Goal: Task Accomplishment & Management: Manage account settings

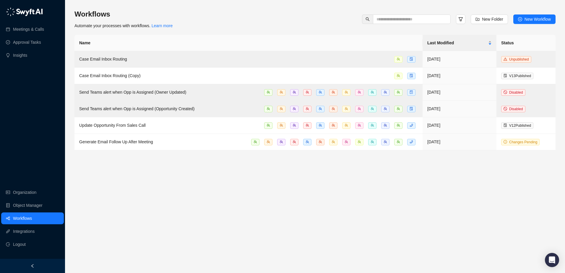
click at [233, 203] on main "Workflows Automate your processes with workflows. Learn more New Folder New Wor…" at bounding box center [314, 138] width 481 height 259
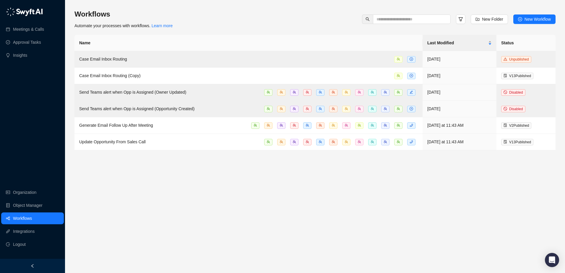
click at [437, 180] on main "Workflows Automate your processes with workflows. Learn more New Folder New Wor…" at bounding box center [314, 138] width 481 height 259
drag, startPoint x: 39, startPoint y: 30, endPoint x: 51, endPoint y: 37, distance: 14.3
click at [39, 30] on link "Meetings & Calls" at bounding box center [28, 29] width 31 height 12
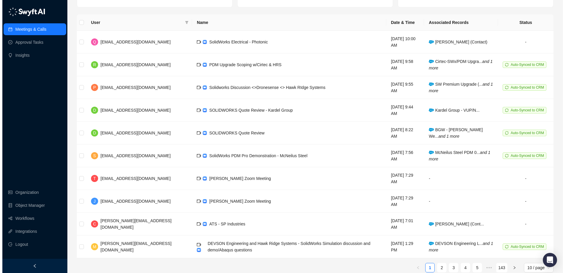
scroll to position [33, 0]
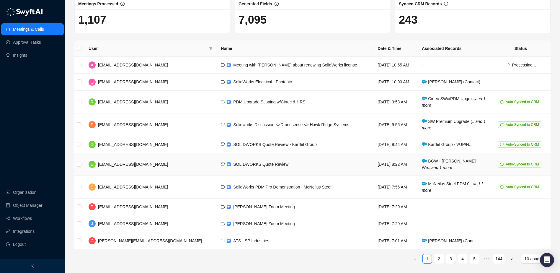
click at [444, 170] on td "BGW - [PERSON_NAME] We... and 1 more" at bounding box center [454, 164] width 74 height 23
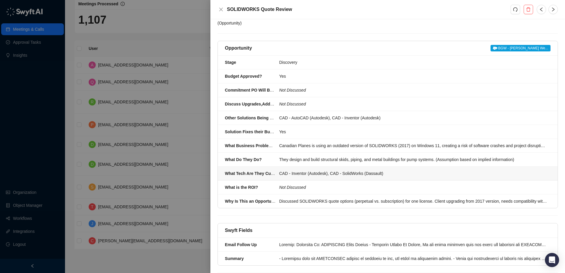
scroll to position [60, 0]
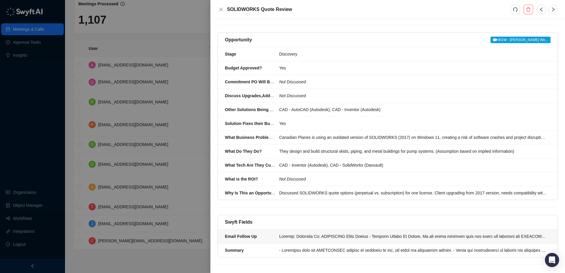
click at [355, 233] on div at bounding box center [413, 236] width 268 height 6
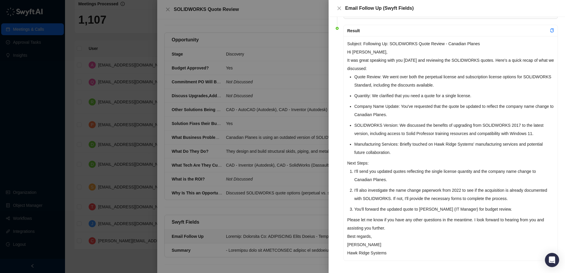
scroll to position [35, 0]
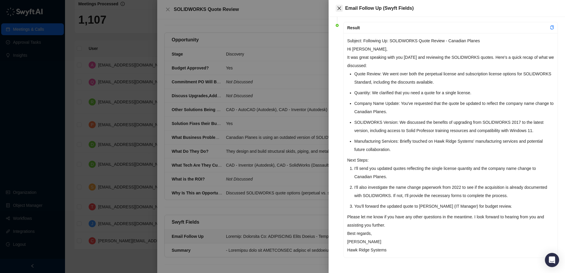
click at [340, 9] on icon "close" at bounding box center [339, 8] width 5 height 5
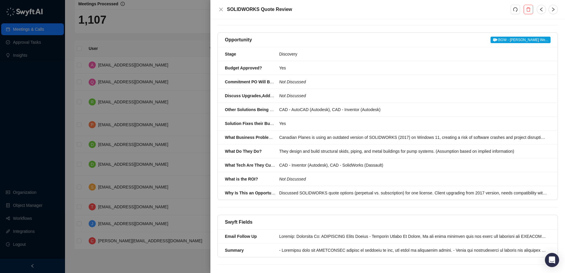
click at [156, 37] on div at bounding box center [282, 136] width 565 height 273
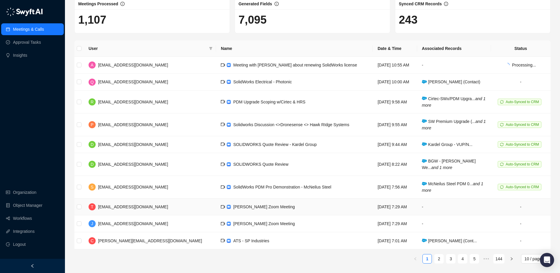
click at [378, 209] on td "[DATE] 7:29 AM" at bounding box center [395, 206] width 44 height 17
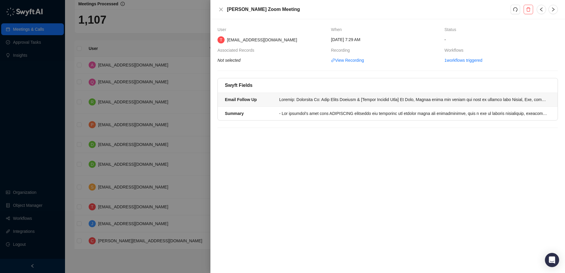
click at [325, 102] on div at bounding box center [413, 99] width 268 height 6
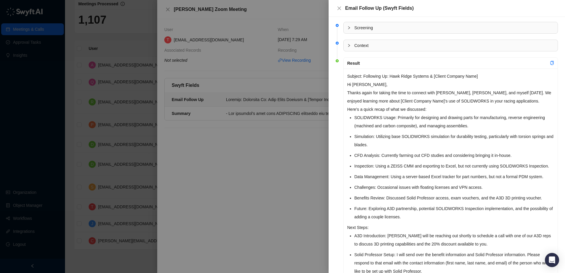
click at [451, 223] on div "Subject: Following Up: Hawk Ridge Systems & [Client Company Name] Hi [PERSON_NA…" at bounding box center [450, 219] width 214 height 300
click at [338, 6] on icon "close" at bounding box center [339, 8] width 5 height 5
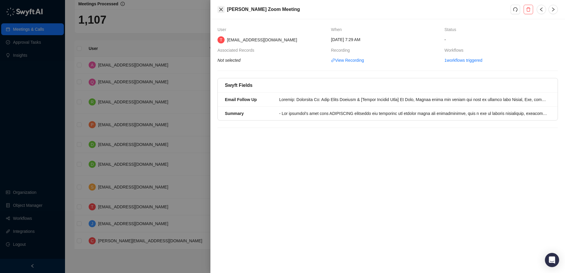
click at [223, 10] on button "Close" at bounding box center [220, 9] width 7 height 7
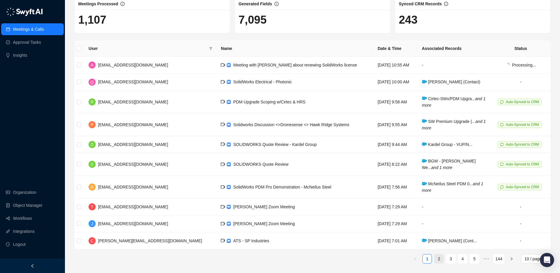
click at [438, 260] on link "2" at bounding box center [439, 258] width 9 height 9
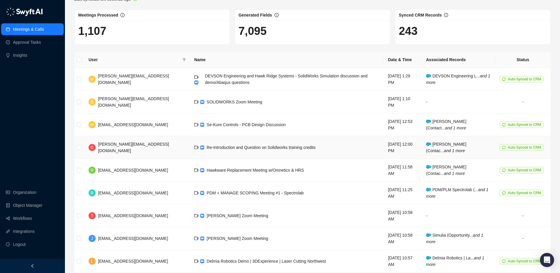
scroll to position [68, 0]
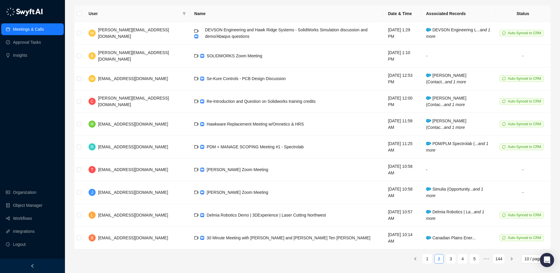
click at [429, 261] on link "1" at bounding box center [427, 258] width 9 height 9
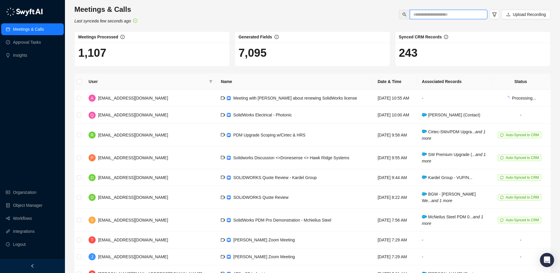
click at [437, 14] on input "text" at bounding box center [446, 14] width 66 height 6
type input "******"
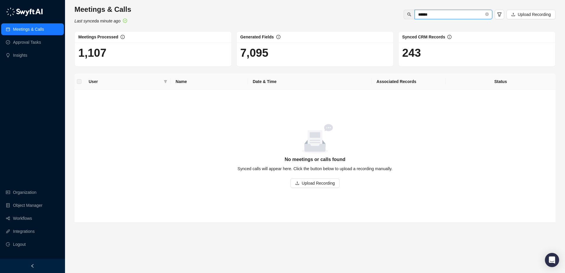
drag, startPoint x: 454, startPoint y: 15, endPoint x: 391, endPoint y: 19, distance: 63.4
click at [391, 19] on div "Meetings & Calls Last synced a minute ago ****** Upload Recording" at bounding box center [315, 14] width 484 height 19
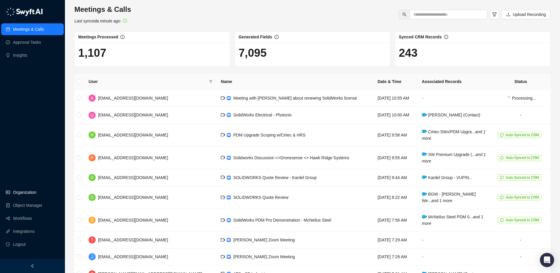
drag, startPoint x: 39, startPoint y: 191, endPoint x: 49, endPoint y: 191, distance: 9.5
click at [36, 191] on link "Organization" at bounding box center [24, 192] width 23 height 12
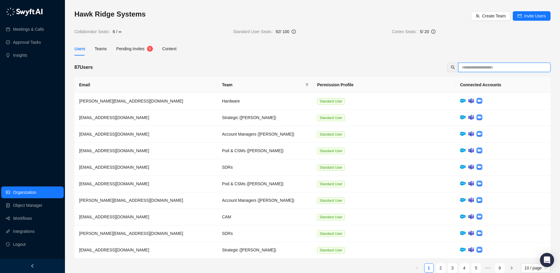
click at [492, 68] on input "text" at bounding box center [502, 67] width 81 height 6
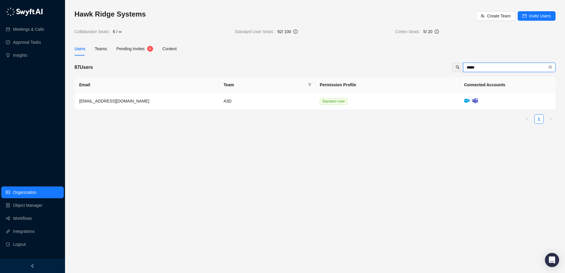
drag, startPoint x: 496, startPoint y: 69, endPoint x: 379, endPoint y: 64, distance: 116.8
click at [379, 65] on div "87 Users *****" at bounding box center [314, 67] width 481 height 9
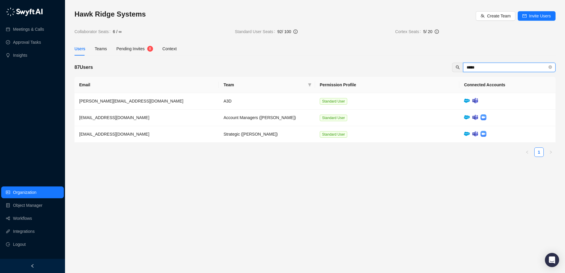
drag, startPoint x: 505, startPoint y: 69, endPoint x: 431, endPoint y: 69, distance: 74.4
click at [431, 69] on div "87 Users *****" at bounding box center [314, 67] width 481 height 9
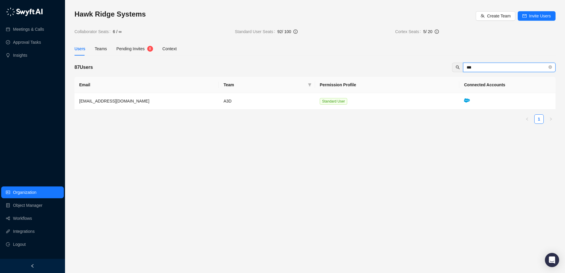
type input "***"
click at [322, 128] on main "Hawk Ridge Systems Create Team Invite Users Collaborator Seats 6 / ∞ Standard U…" at bounding box center [314, 138] width 481 height 259
click at [134, 49] on span "Pending Invites" at bounding box center [130, 48] width 28 height 5
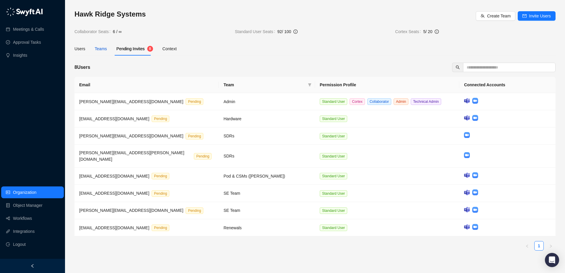
click at [101, 50] on div "Teams" at bounding box center [101, 48] width 12 height 6
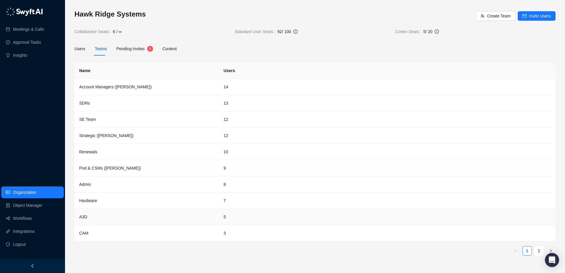
click at [87, 214] on td "A3D" at bounding box center [146, 217] width 144 height 16
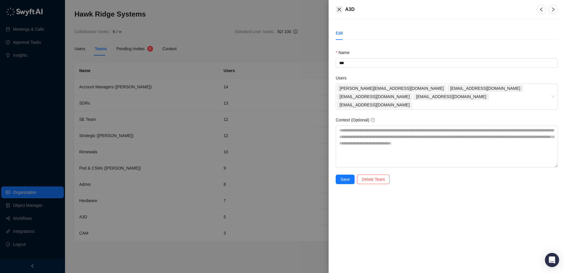
click at [340, 8] on icon "close" at bounding box center [339, 10] width 4 height 4
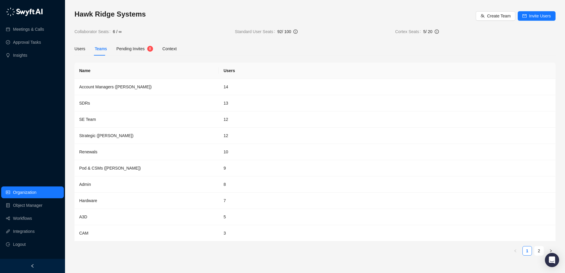
drag, startPoint x: 224, startPoint y: 256, endPoint x: 234, endPoint y: 253, distance: 9.8
click at [225, 256] on div "Name Users Account Managers ([PERSON_NAME]) 14 SDRs 13 SE Team 12 Strategic ([P…" at bounding box center [314, 162] width 481 height 198
click at [171, 51] on div "Context" at bounding box center [169, 48] width 14 height 6
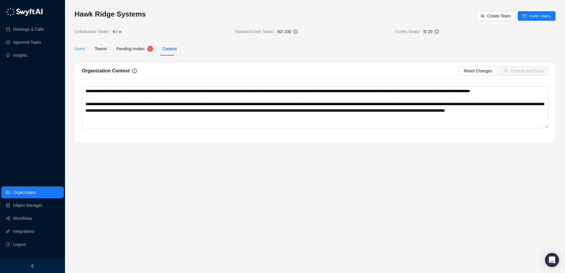
click at [77, 52] on div "Users" at bounding box center [79, 49] width 11 height 14
